Goal: Transaction & Acquisition: Purchase product/service

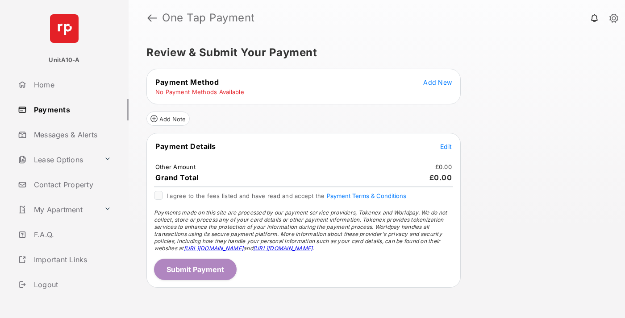
click at [438, 82] on span "Add New" at bounding box center [437, 83] width 29 height 8
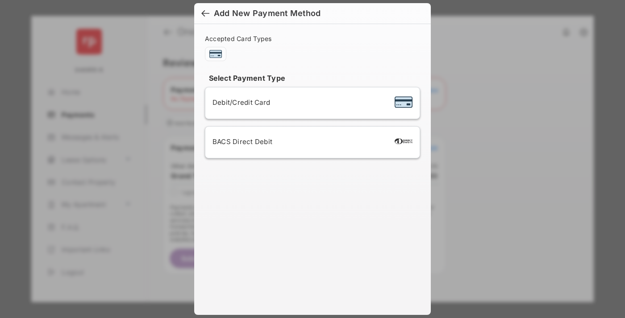
click at [239, 102] on span "Debit/Credit Card" at bounding box center [242, 102] width 58 height 8
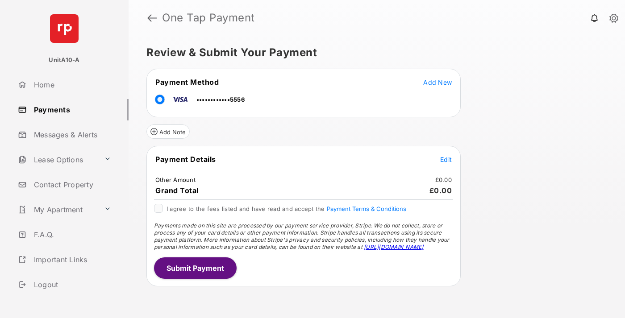
click at [446, 159] on span "Edit" at bounding box center [446, 160] width 12 height 8
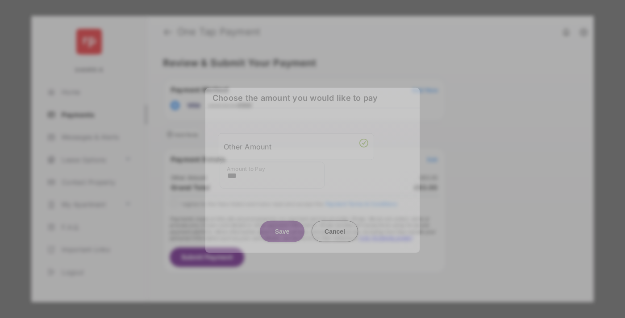
type input "***"
click at [282, 229] on button "Save" at bounding box center [282, 231] width 45 height 21
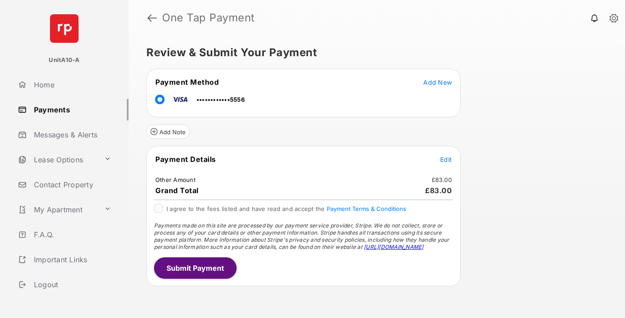
click at [195, 268] on button "Submit Payment" at bounding box center [195, 268] width 83 height 21
